Goal: Task Accomplishment & Management: Complete application form

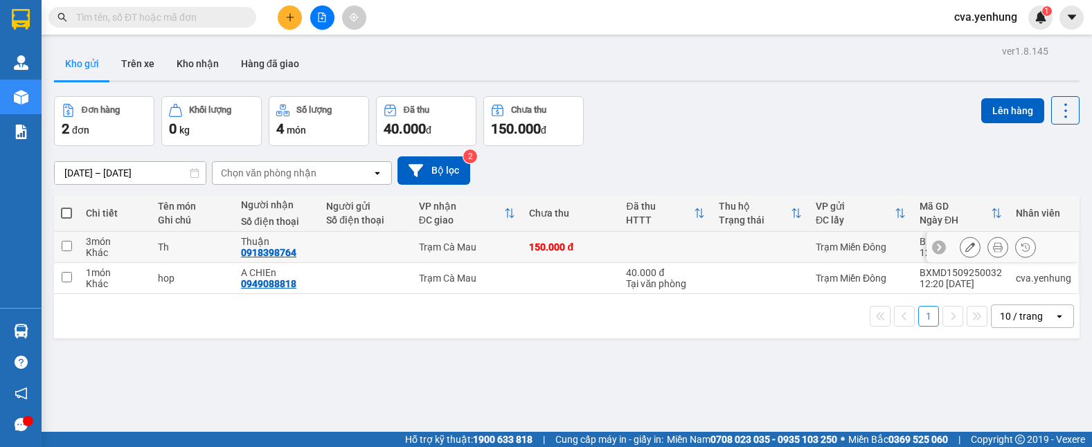
click at [809, 250] on td "Trạm Miền Đông" at bounding box center [861, 247] width 104 height 31
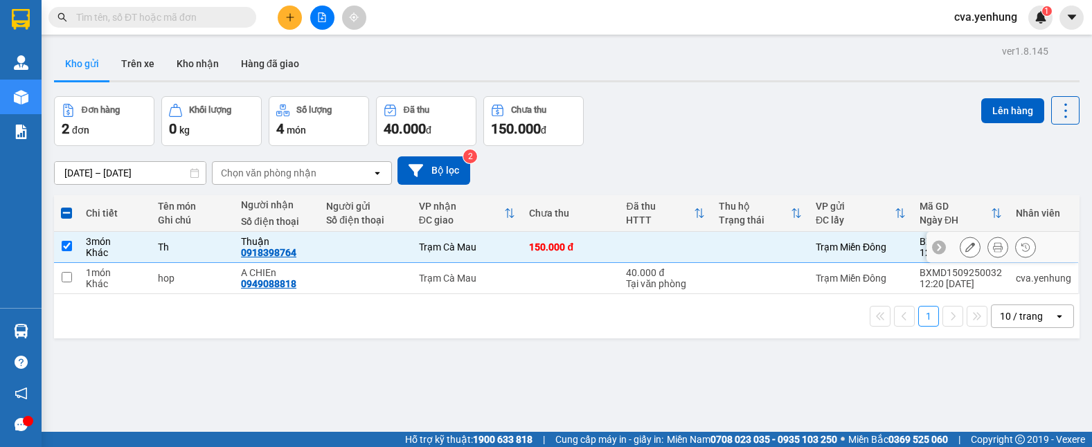
drag, startPoint x: 825, startPoint y: 242, endPoint x: 824, endPoint y: 249, distance: 7.6
click at [824, 242] on div "Trạm Miền Đông" at bounding box center [861, 247] width 90 height 11
checkbox input "false"
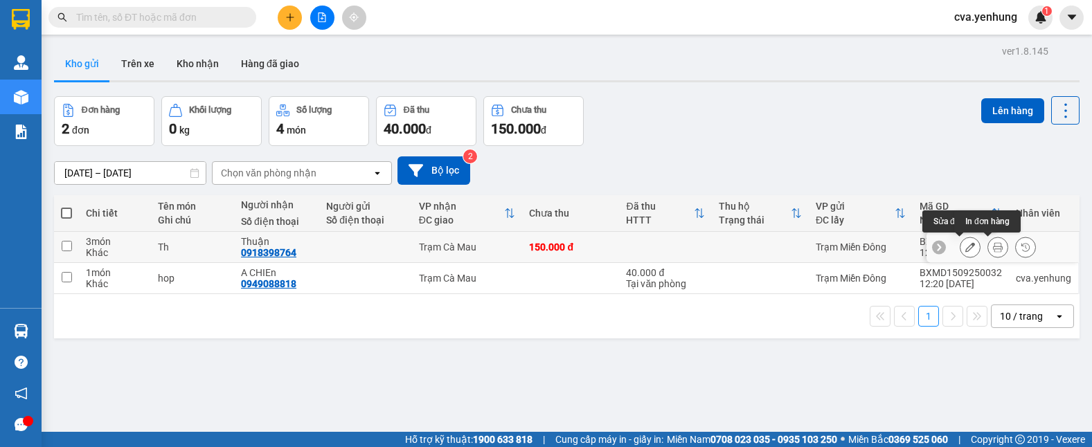
drag, startPoint x: 962, startPoint y: 252, endPoint x: 983, endPoint y: 236, distance: 26.7
click at [983, 236] on div at bounding box center [1002, 247] width 152 height 31
click at [993, 244] on icon at bounding box center [998, 247] width 10 height 10
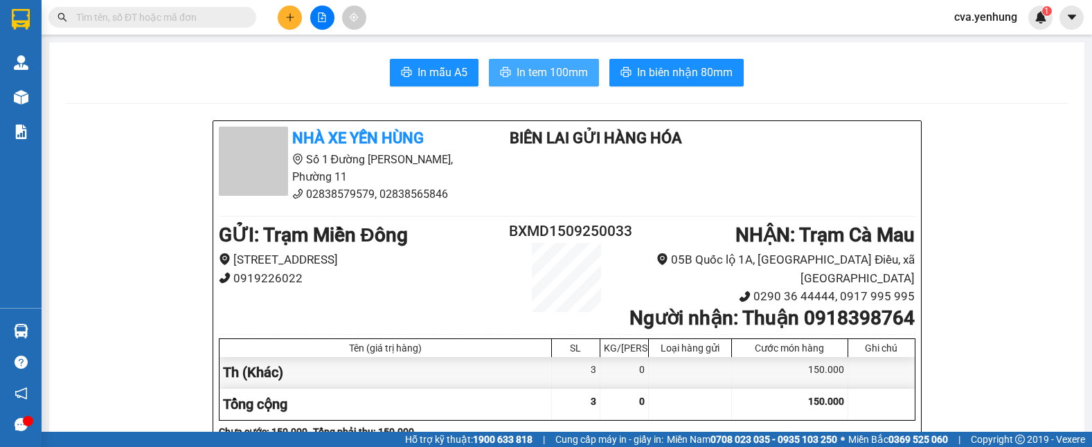
click at [523, 72] on span "In tem 100mm" at bounding box center [551, 72] width 71 height 17
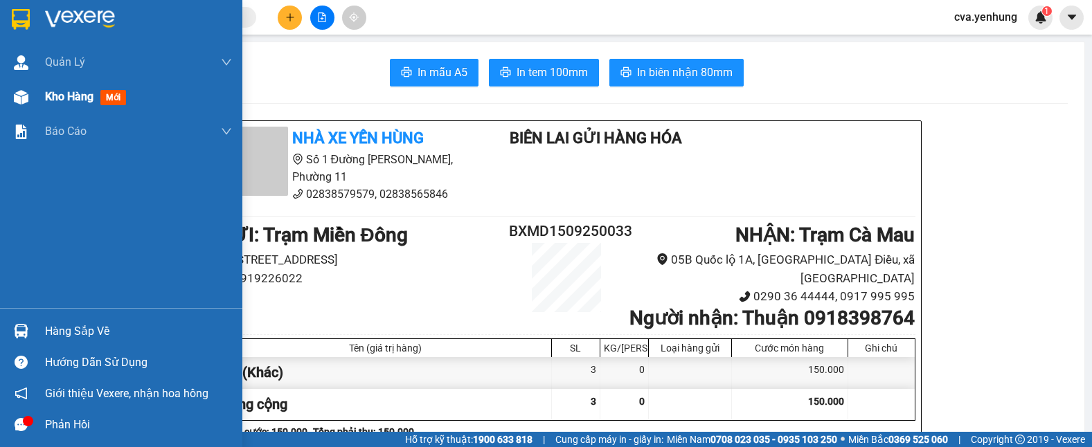
click at [26, 94] on img at bounding box center [21, 97] width 15 height 15
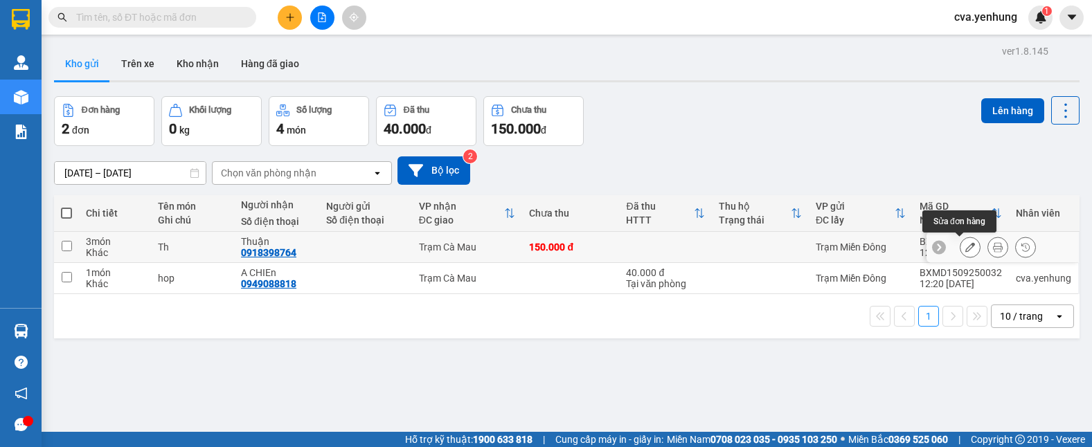
click at [960, 240] on button at bounding box center [969, 247] width 19 height 24
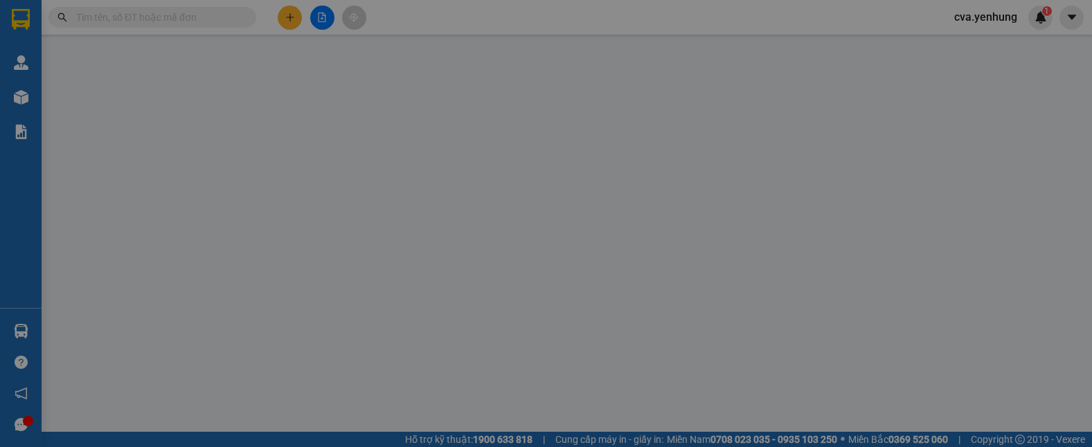
type input "0918398764"
type input "Thuận"
type input "150.000"
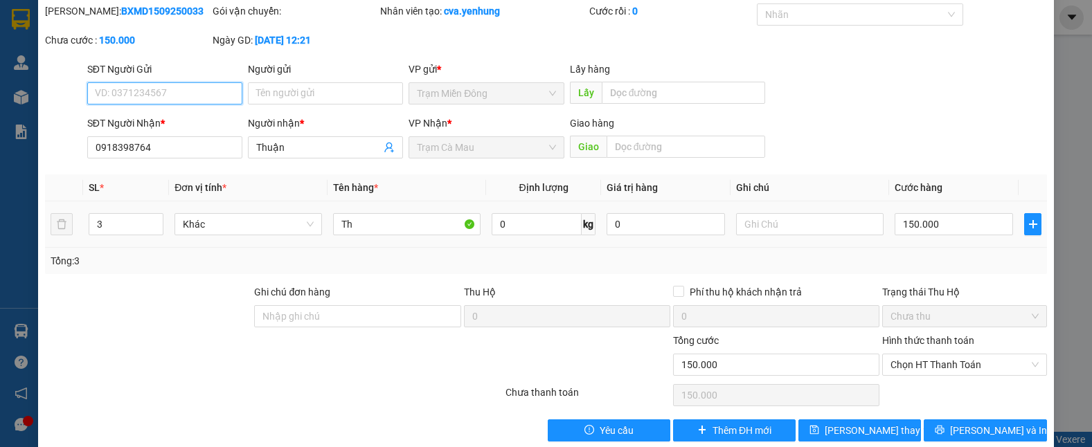
scroll to position [68, 0]
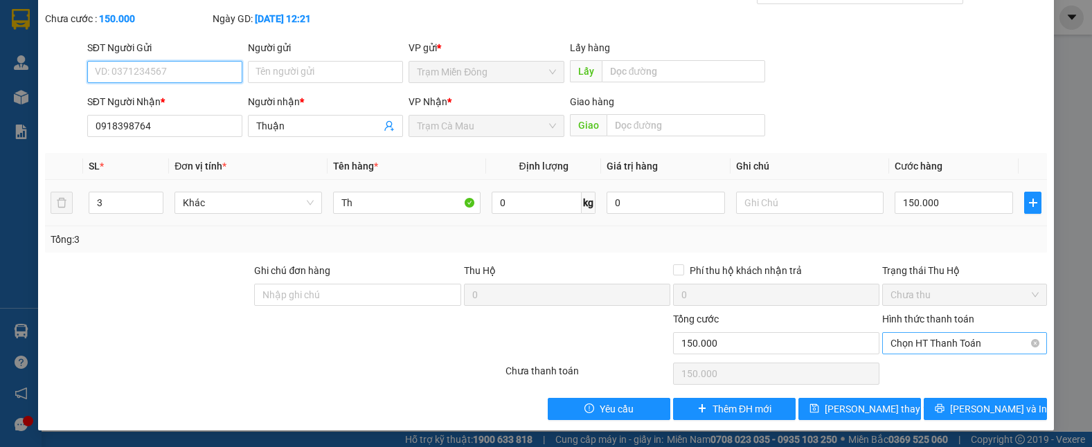
click at [1011, 339] on span "Chọn HT Thanh Toán" at bounding box center [964, 343] width 148 height 21
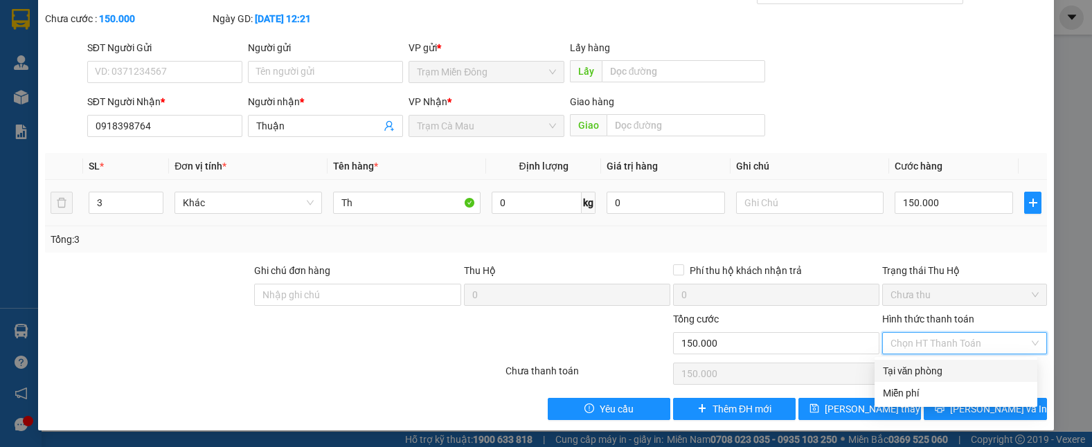
click at [994, 368] on div "Tại văn phòng" at bounding box center [956, 370] width 146 height 15
type input "0"
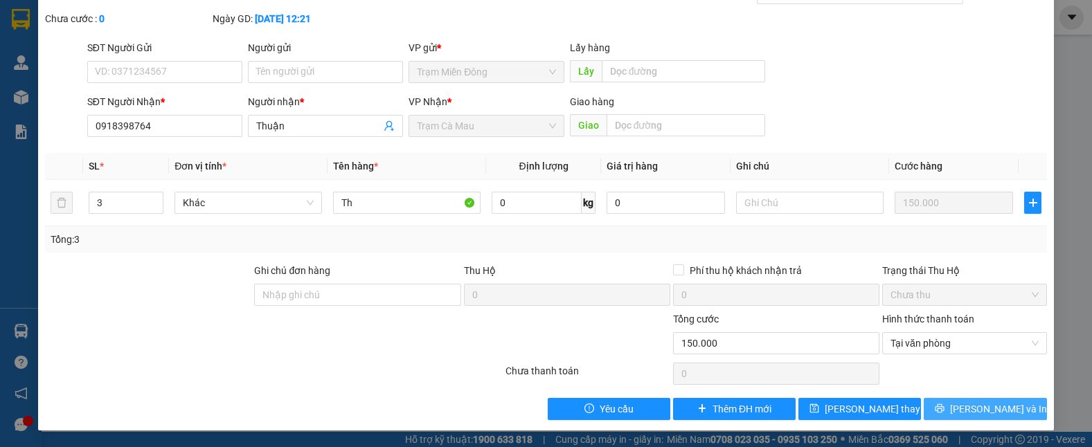
click at [991, 407] on span "[PERSON_NAME] và In" at bounding box center [998, 409] width 97 height 15
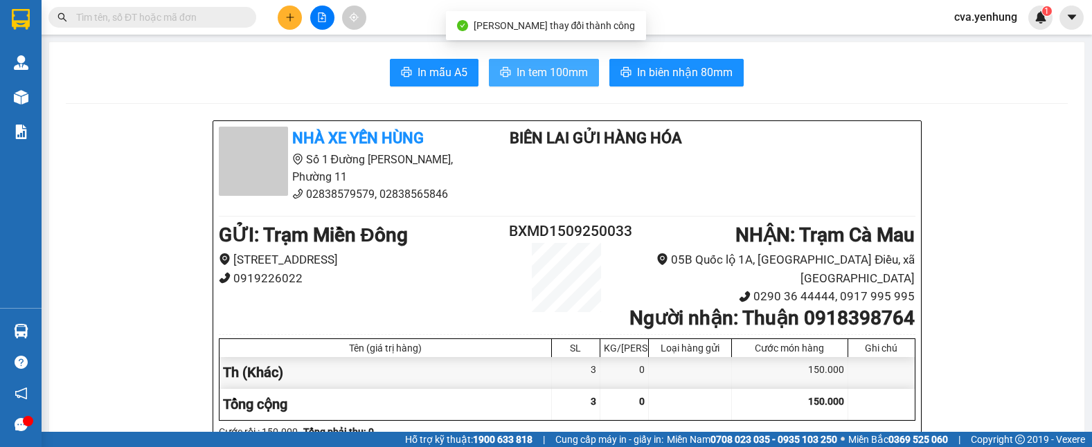
click at [557, 73] on span "In tem 100mm" at bounding box center [551, 72] width 71 height 17
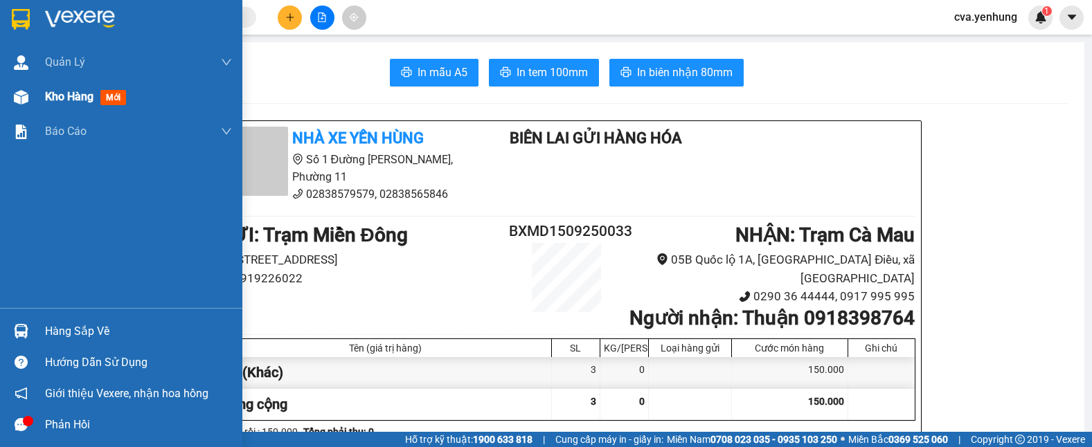
click at [14, 102] on img at bounding box center [21, 97] width 15 height 15
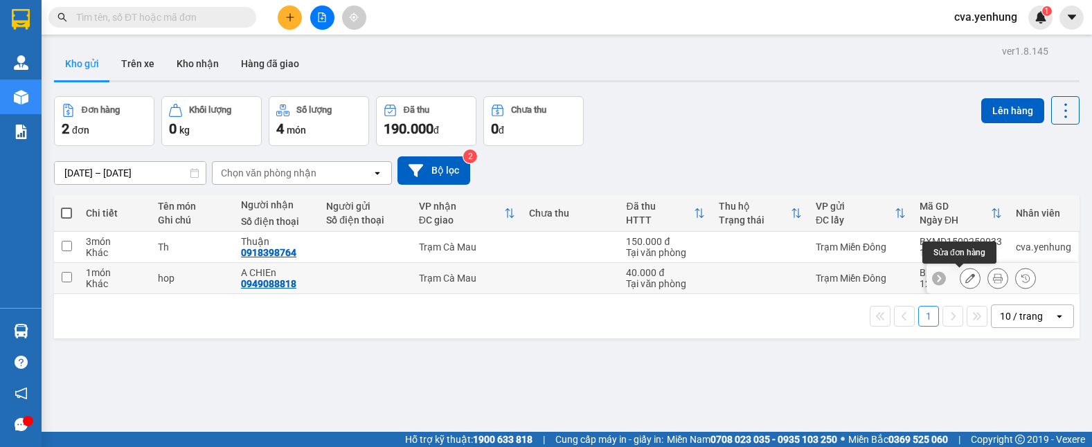
click at [965, 278] on icon at bounding box center [970, 278] width 10 height 10
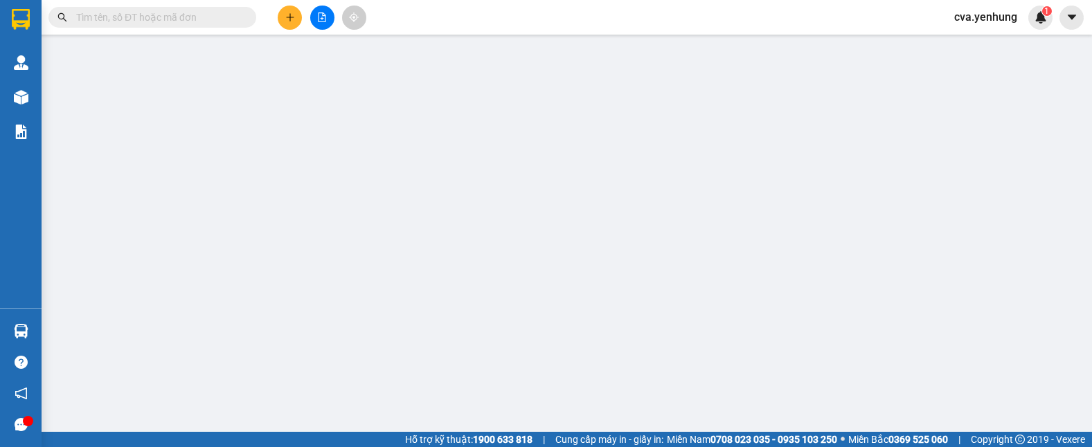
type input "0949088818"
type input "A CHIEn"
type input "40.000"
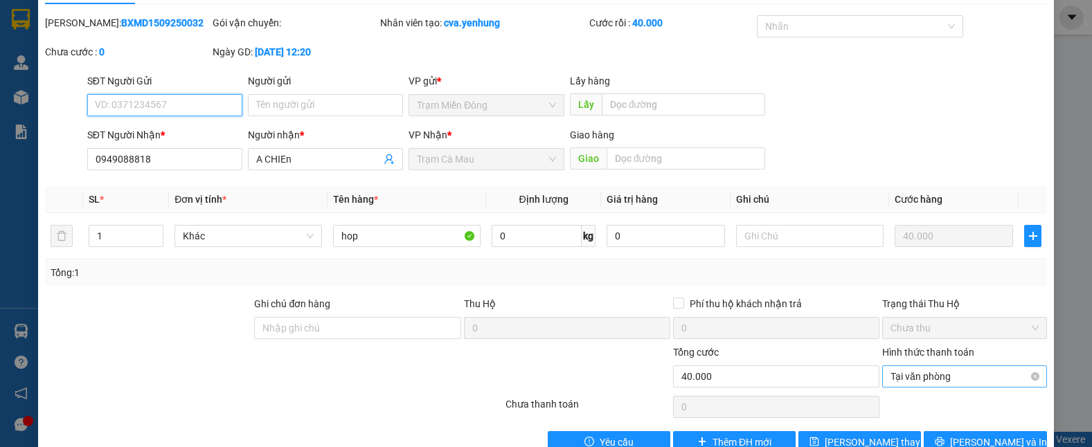
scroll to position [68, 0]
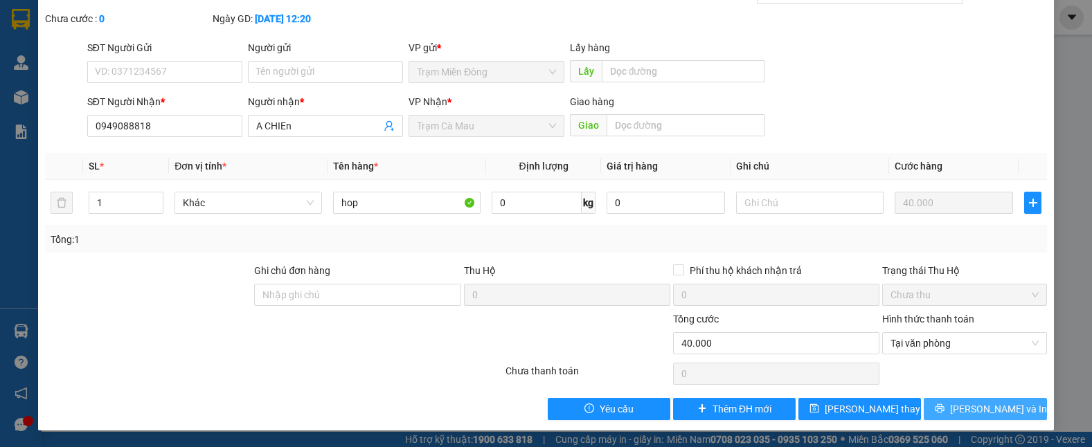
click at [944, 404] on icon "printer" at bounding box center [940, 409] width 10 height 10
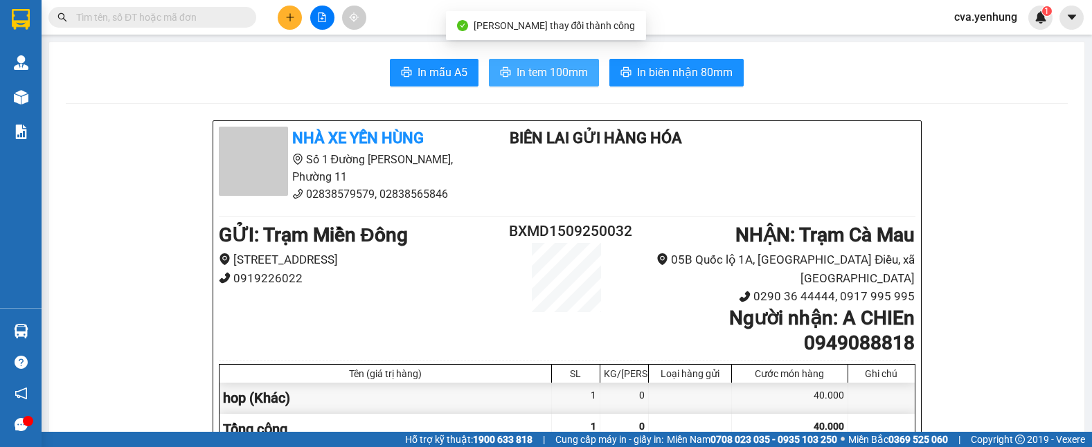
click at [559, 80] on span "In tem 100mm" at bounding box center [551, 72] width 71 height 17
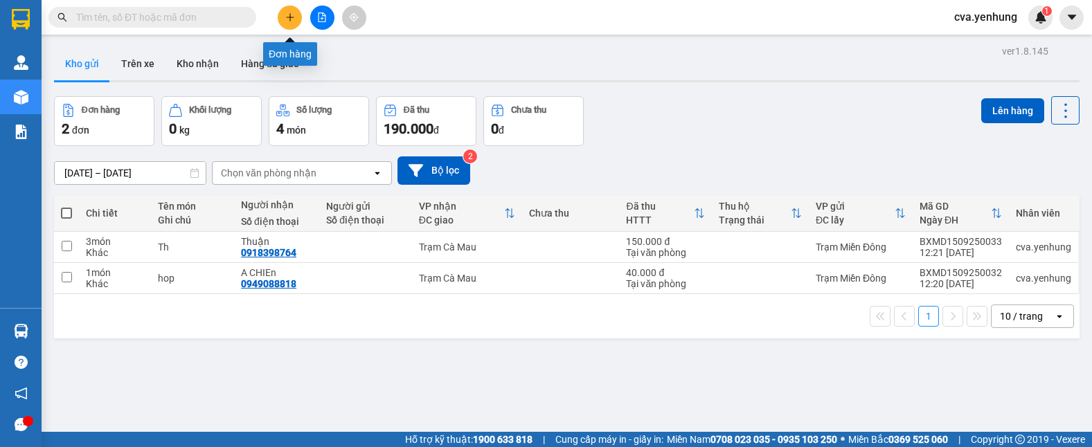
click at [290, 15] on icon "plus" at bounding box center [289, 17] width 1 height 8
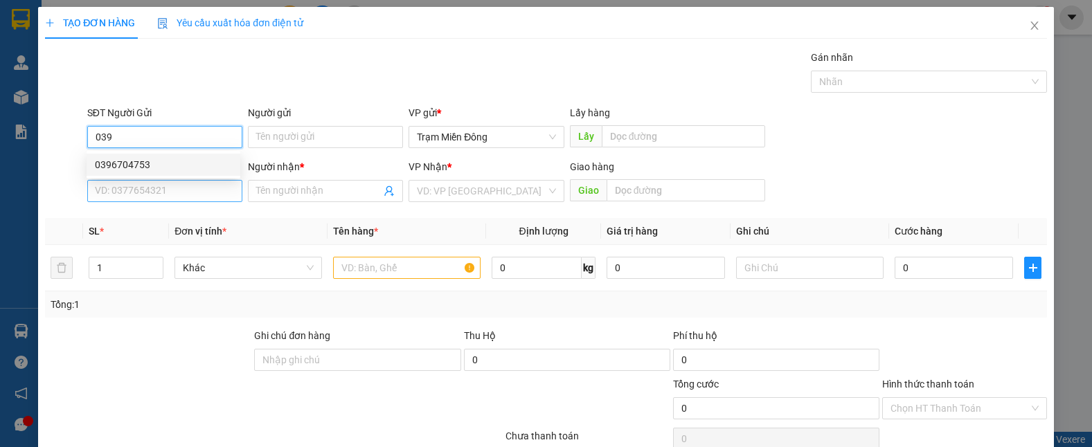
type input "039"
click at [177, 192] on input "SĐT Người Nhận *" at bounding box center [164, 191] width 155 height 22
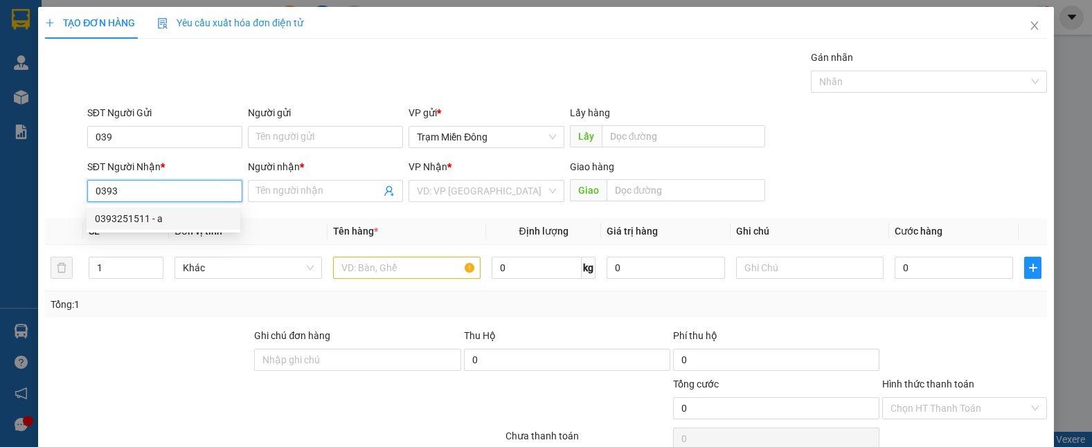
click at [157, 219] on div "0393251511 - a" at bounding box center [163, 218] width 137 height 15
type input "0393251511"
type input "a"
type input "70.000"
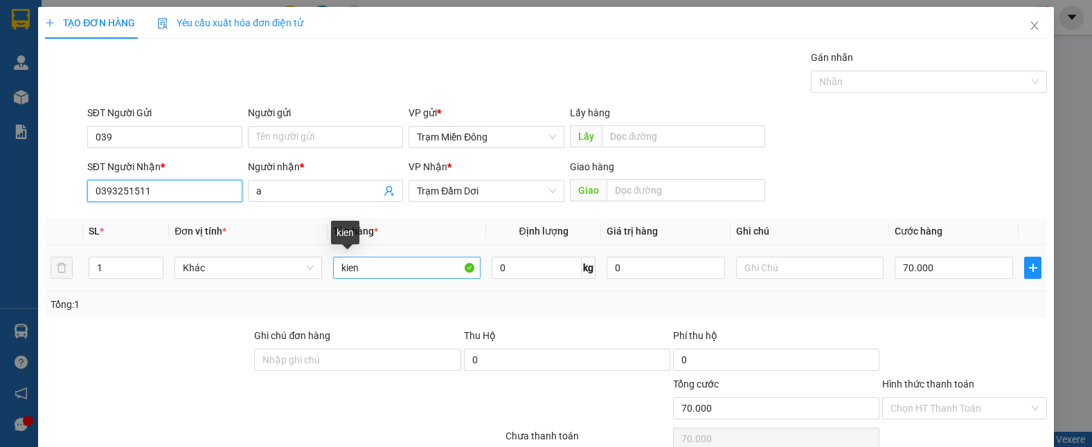
type input "0393251511"
click at [380, 267] on input "kien" at bounding box center [406, 268] width 147 height 22
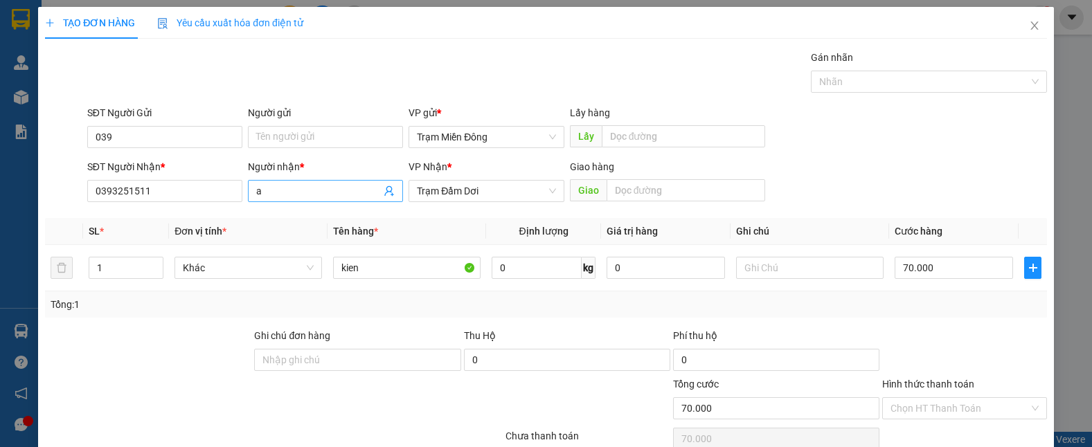
click at [277, 196] on input "a" at bounding box center [318, 190] width 125 height 15
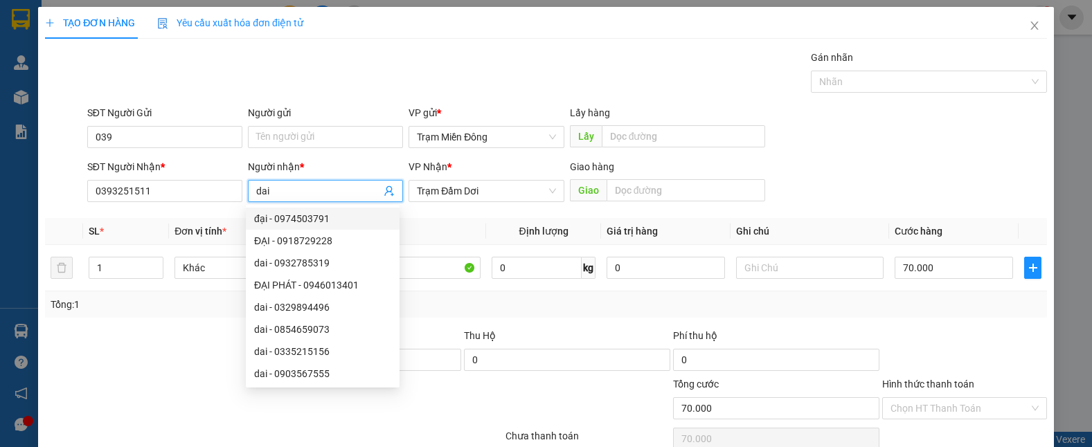
type input "dai"
click at [478, 219] on th "Tên hàng *" at bounding box center [406, 231] width 159 height 27
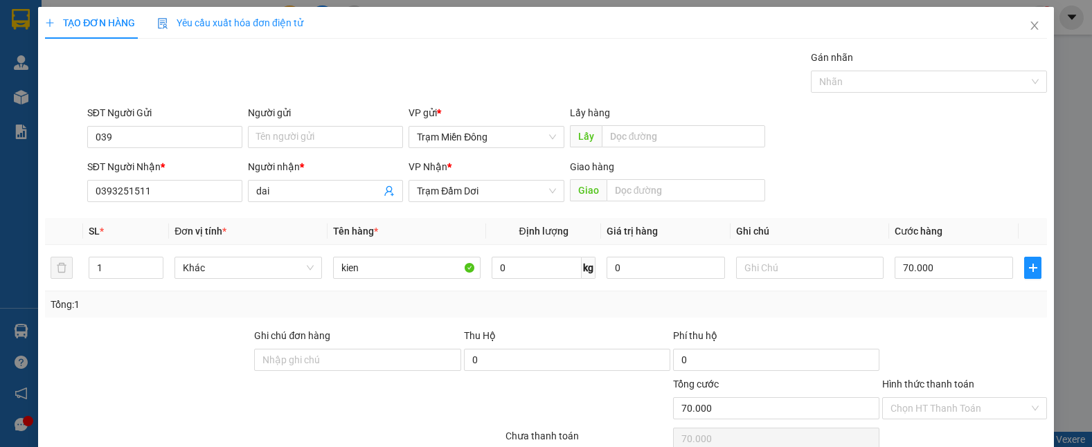
scroll to position [65, 0]
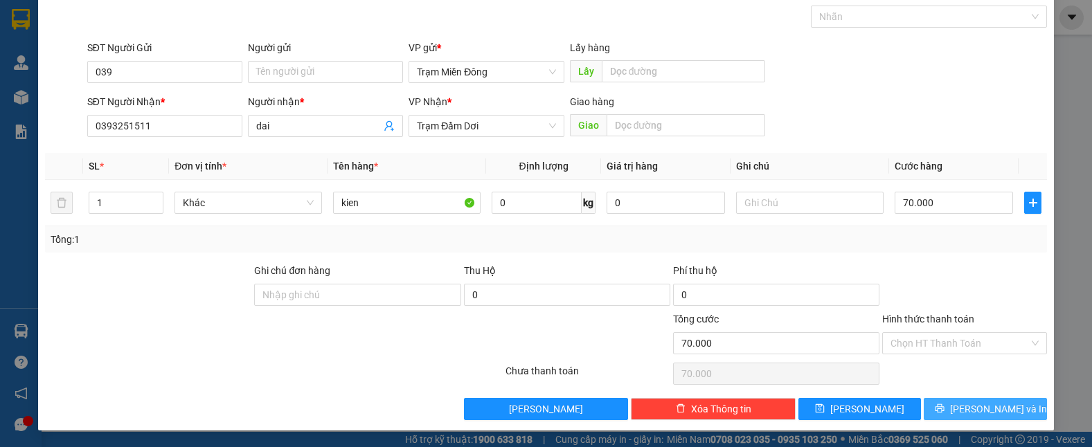
click at [979, 410] on span "[PERSON_NAME] và In" at bounding box center [998, 409] width 97 height 15
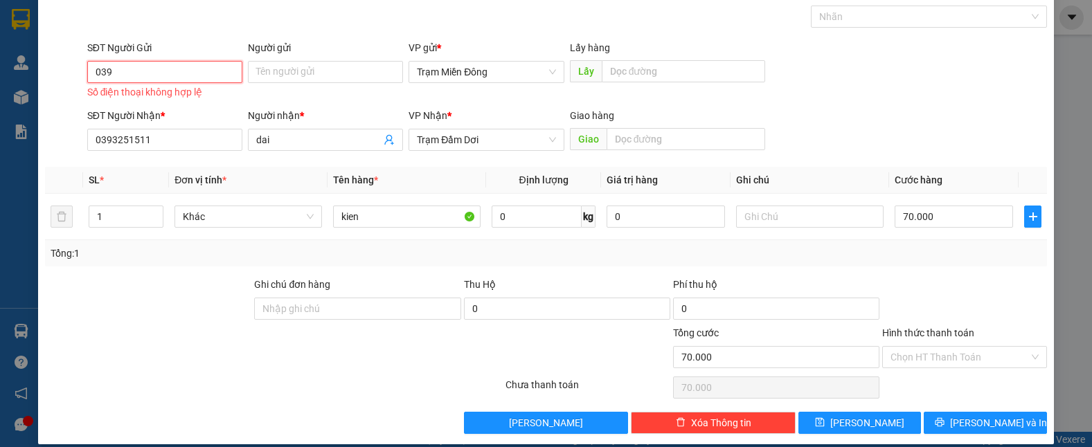
click at [173, 79] on input "039" at bounding box center [164, 72] width 155 height 22
type input "0"
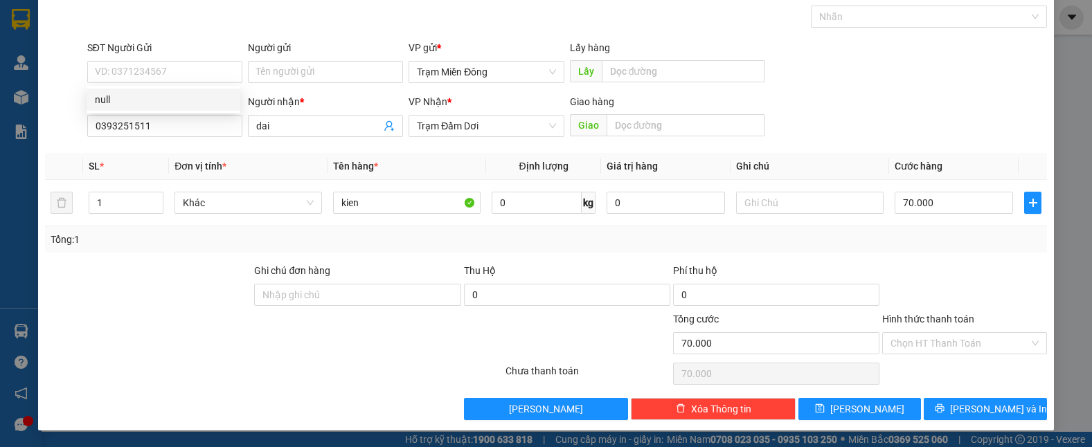
click at [150, 278] on div at bounding box center [148, 287] width 209 height 48
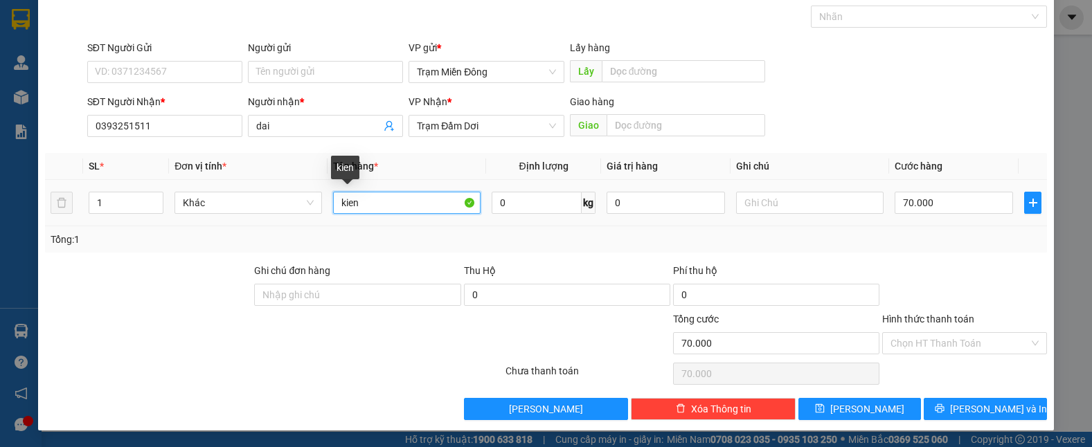
click at [369, 210] on input "kien" at bounding box center [406, 203] width 147 height 22
type input "k"
type input "thùng"
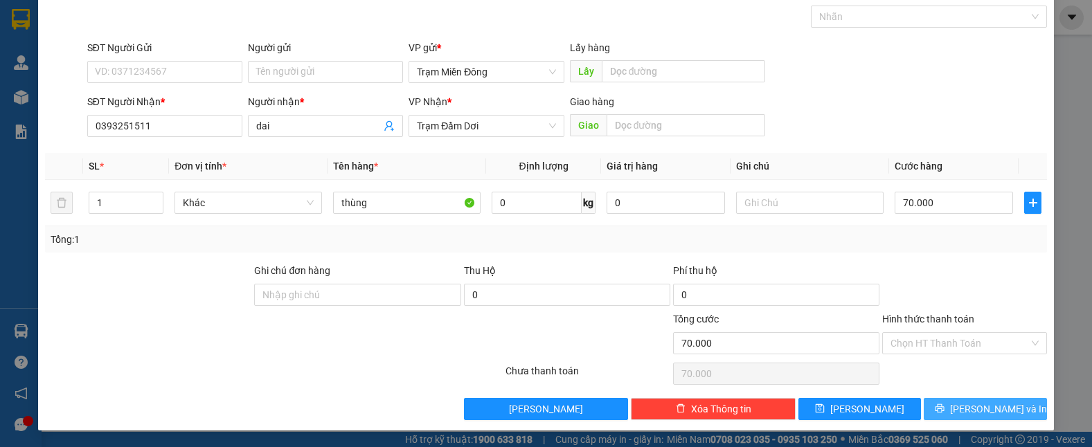
click at [989, 406] on span "[PERSON_NAME] và In" at bounding box center [998, 409] width 97 height 15
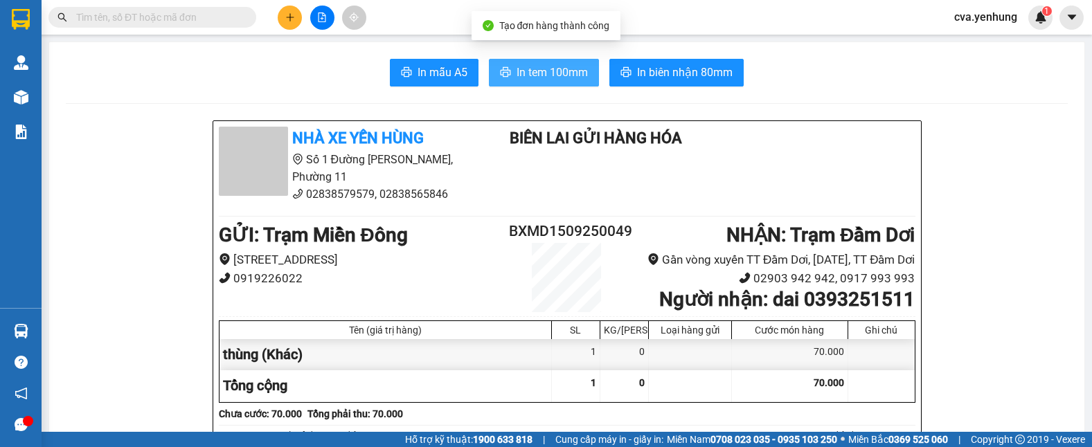
click at [545, 67] on span "In tem 100mm" at bounding box center [551, 72] width 71 height 17
click at [539, 70] on span "In tem 100mm" at bounding box center [551, 72] width 71 height 17
